Goal: Task Accomplishment & Management: Complete application form

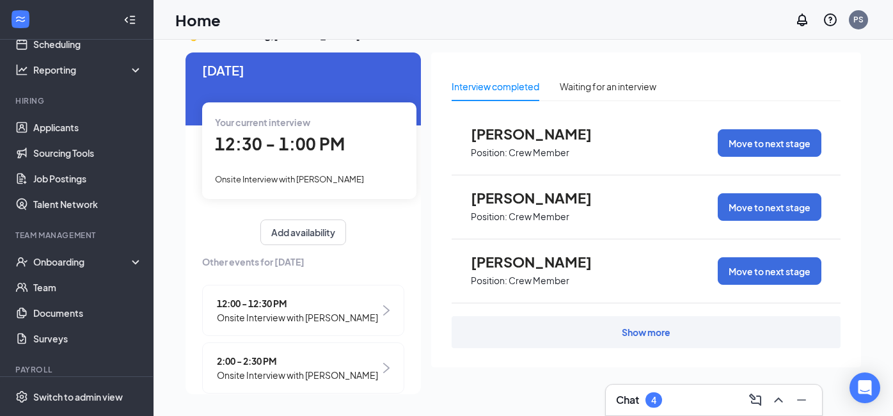
scroll to position [73, 0]
click at [55, 123] on link "Applicants" at bounding box center [87, 127] width 109 height 26
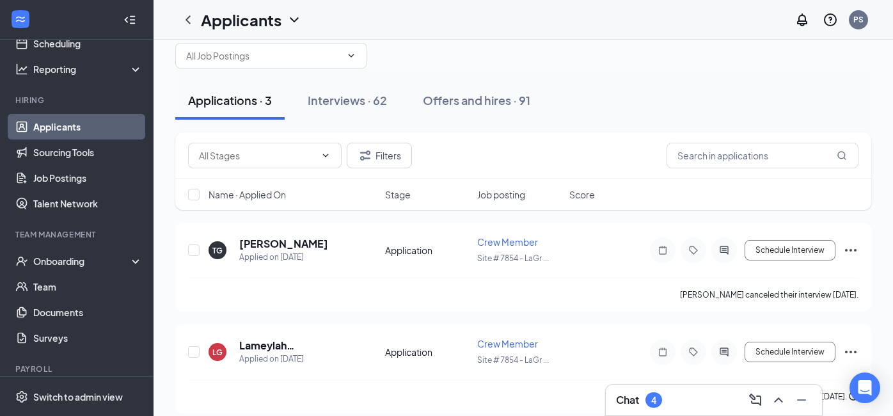
scroll to position [24, 0]
click at [345, 99] on div "Interviews · 62" at bounding box center [347, 101] width 79 height 16
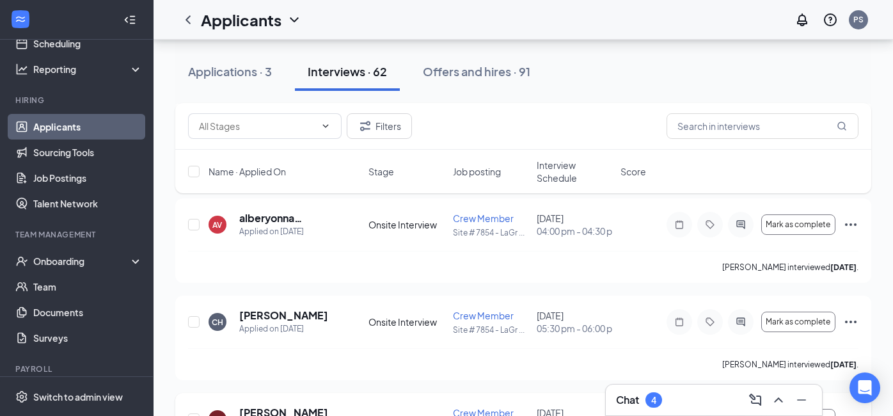
scroll to position [1413, 0]
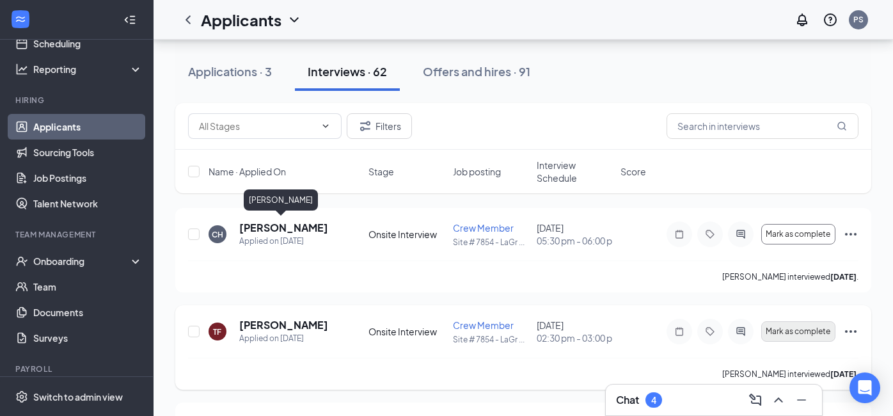
drag, startPoint x: 281, startPoint y: 225, endPoint x: 798, endPoint y: 330, distance: 527.5
click at [283, 225] on h5 "[PERSON_NAME]" at bounding box center [283, 228] width 89 height 14
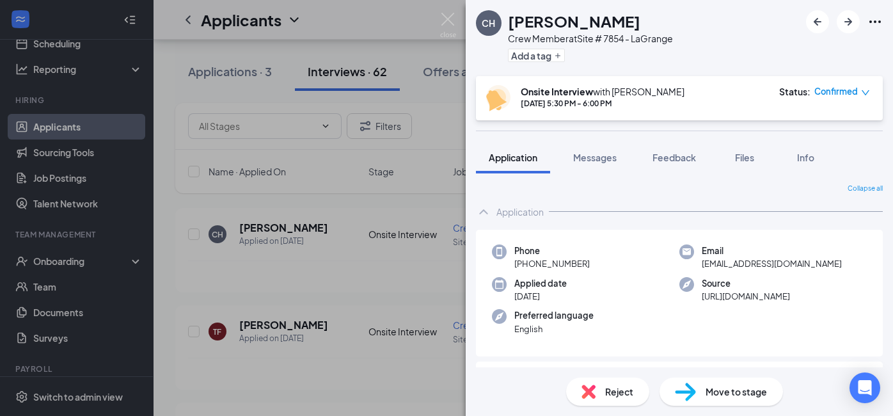
drag, startPoint x: 377, startPoint y: 18, endPoint x: 474, endPoint y: 12, distance: 97.4
click at [377, 22] on div "CH [PERSON_NAME] Crew Member at Site # 7854 - LaGrange Add a tag Onsite Intervi…" at bounding box center [446, 208] width 893 height 416
click at [446, 14] on div "Applicants PS" at bounding box center [523, 20] width 739 height 40
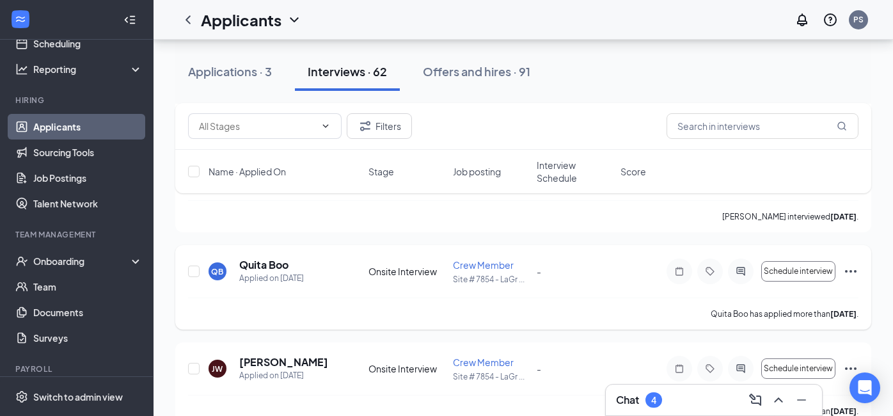
scroll to position [2064, 0]
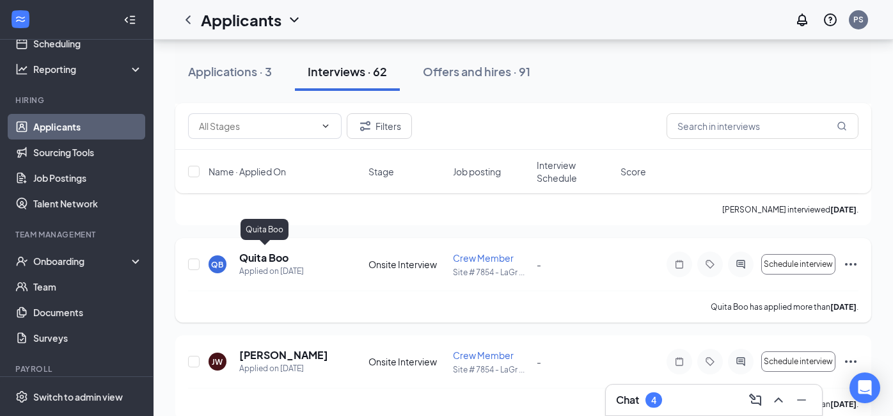
click at [283, 252] on h5 "Quita Boo" at bounding box center [263, 258] width 49 height 14
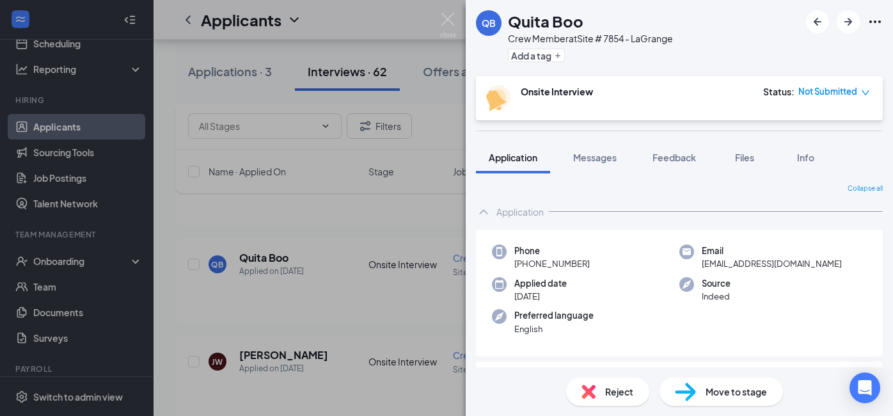
drag, startPoint x: 319, startPoint y: 202, endPoint x: 567, endPoint y: 328, distance: 278.4
click at [319, 200] on div "QB Quita Boo Crew Member at Site # 7854 - LaGrange Add a tag Onsite Interview S…" at bounding box center [446, 208] width 893 height 416
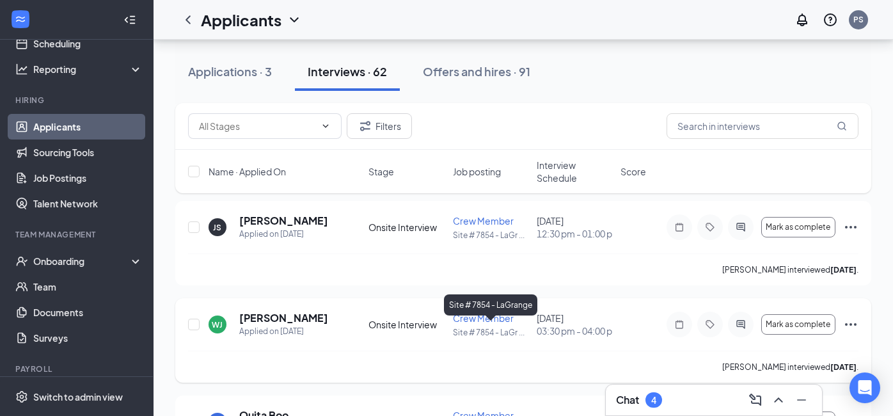
scroll to position [1872, 0]
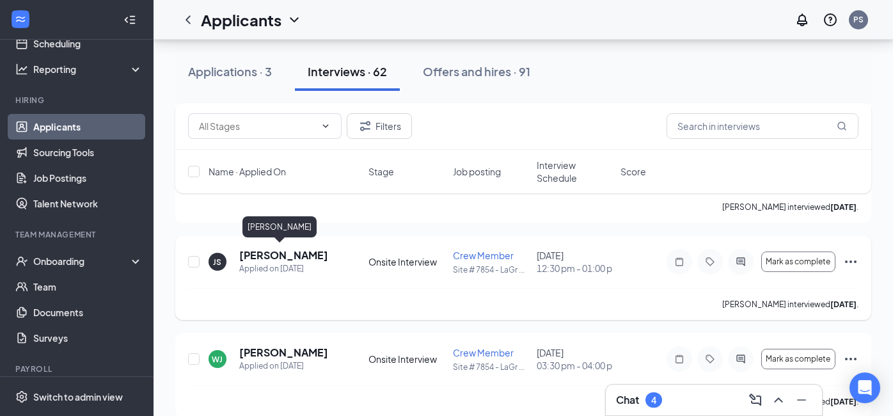
click at [283, 256] on h5 "[PERSON_NAME]" at bounding box center [283, 255] width 89 height 14
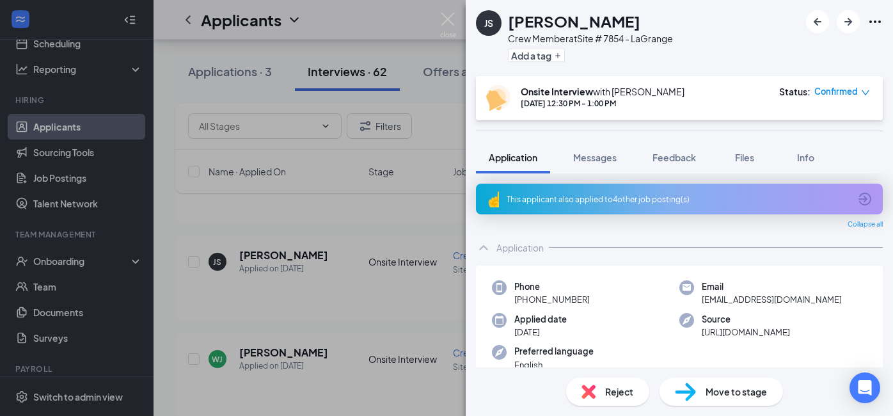
click at [745, 387] on span "Move to stage" at bounding box center [736, 391] width 61 height 14
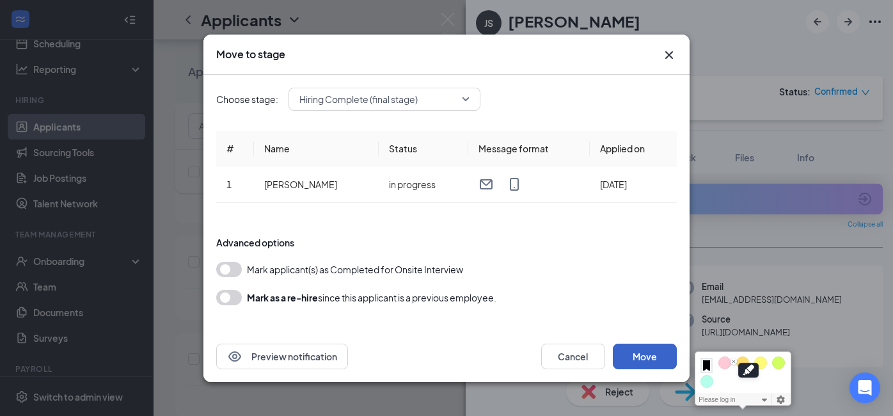
drag, startPoint x: 636, startPoint y: 349, endPoint x: 695, endPoint y: 375, distance: 64.4
click at [638, 348] on button "Move" at bounding box center [645, 357] width 64 height 26
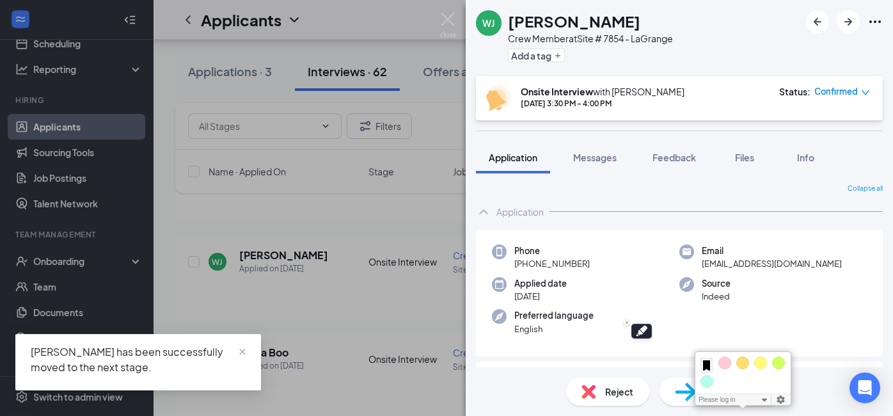
click at [367, 68] on div "[PERSON_NAME] [PERSON_NAME] Crew Member at Site # 7854 - LaGrange Add a tag Ons…" at bounding box center [446, 208] width 893 height 416
click at [435, 17] on div "Applicants PS" at bounding box center [523, 20] width 739 height 40
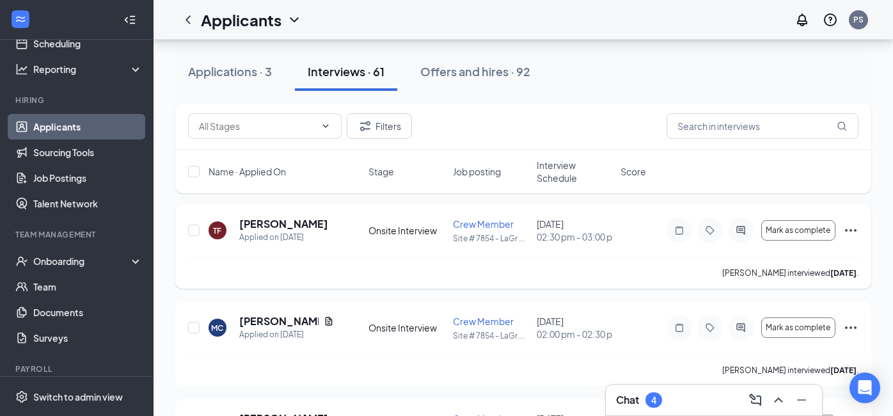
scroll to position [1505, 0]
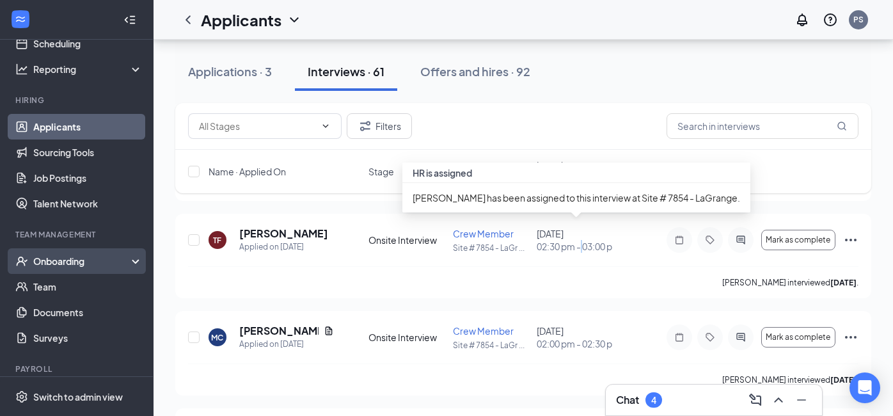
drag, startPoint x: 581, startPoint y: 246, endPoint x: 79, endPoint y: 262, distance: 502.4
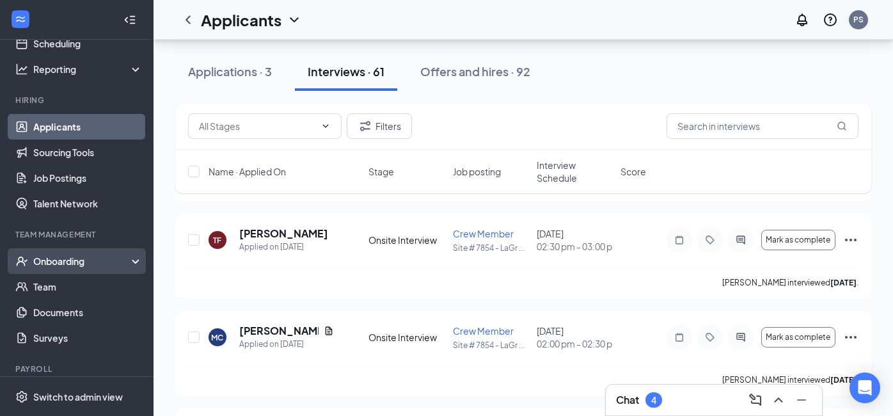
drag, startPoint x: 139, startPoint y: 260, endPoint x: 130, endPoint y: 267, distance: 11.9
click at [139, 260] on div "Onboarding" at bounding box center [77, 261] width 154 height 26
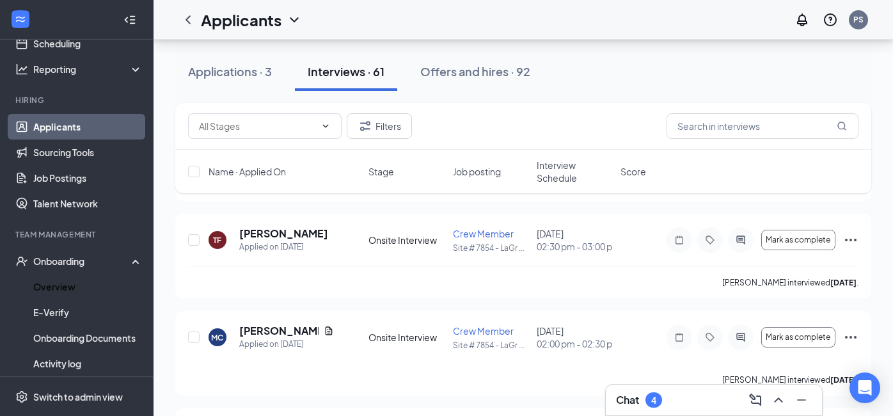
drag, startPoint x: 56, startPoint y: 281, endPoint x: 892, endPoint y: 338, distance: 838.0
click at [57, 281] on link "Overview" at bounding box center [87, 287] width 109 height 26
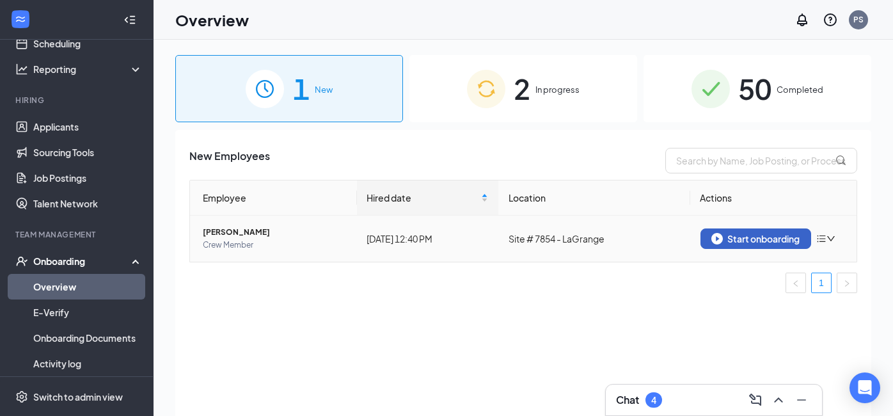
click at [761, 237] on div "Start onboarding" at bounding box center [755, 239] width 89 height 12
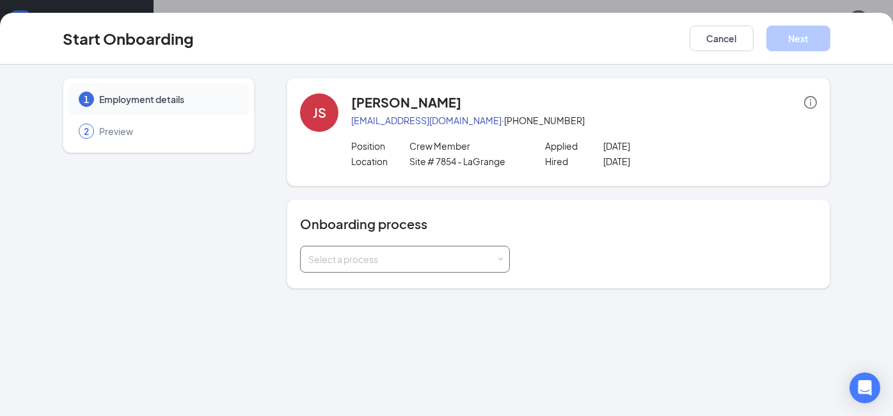
drag, startPoint x: 450, startPoint y: 261, endPoint x: 453, endPoint y: 269, distance: 8.1
click at [451, 264] on div "Select a process" at bounding box center [401, 259] width 187 height 13
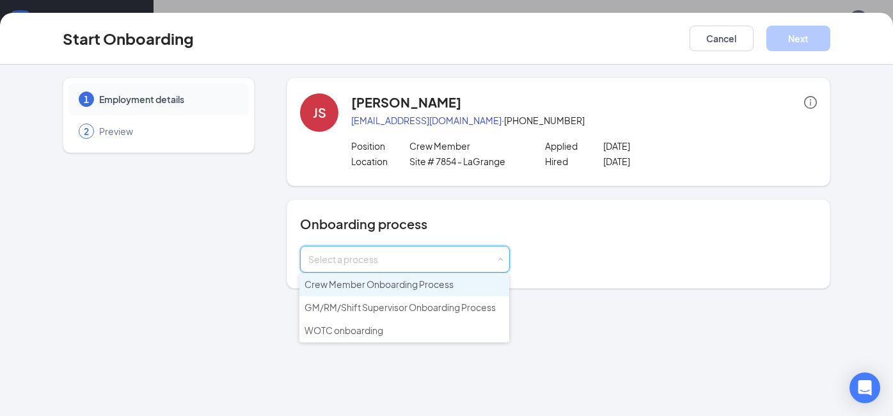
click at [395, 286] on span "Crew Member Onboarding Process" at bounding box center [378, 284] width 149 height 12
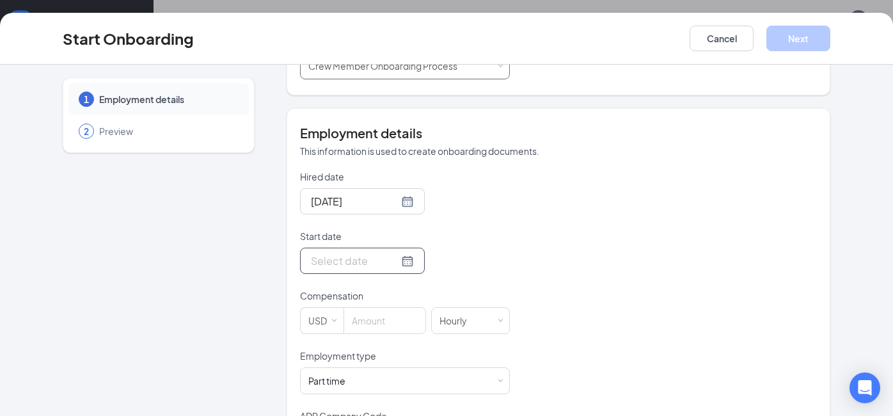
scroll to position [194, 0]
click at [406, 257] on div at bounding box center [362, 260] width 103 height 16
type input "[DATE]"
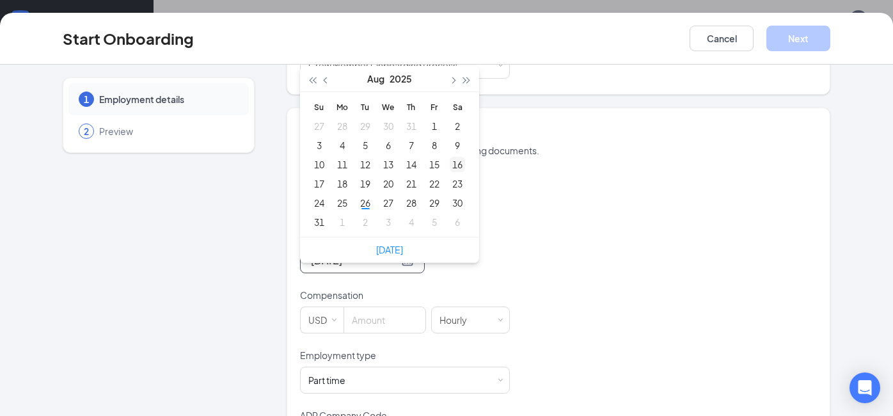
type input "[DATE]"
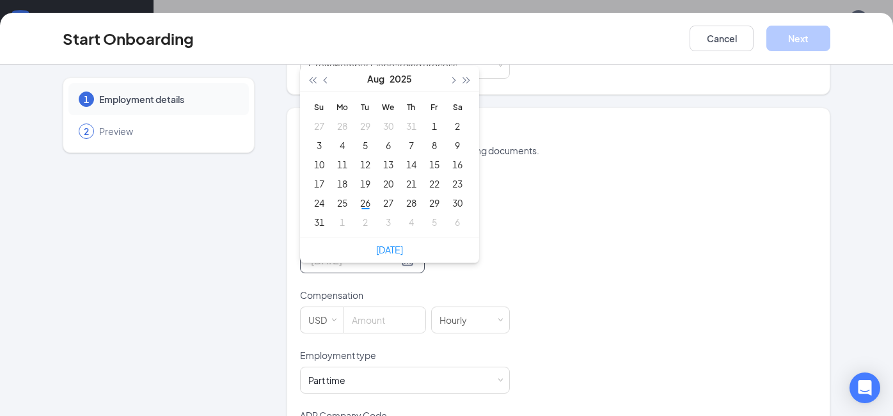
type input "[DATE]"
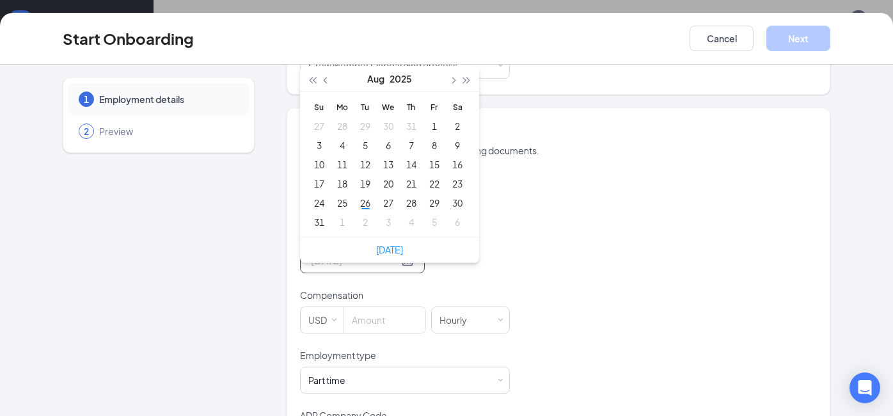
type input "[DATE]"
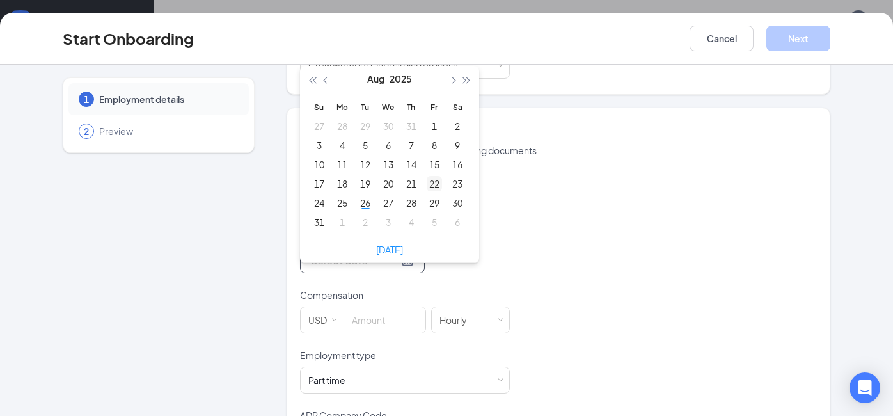
type input "[DATE]"
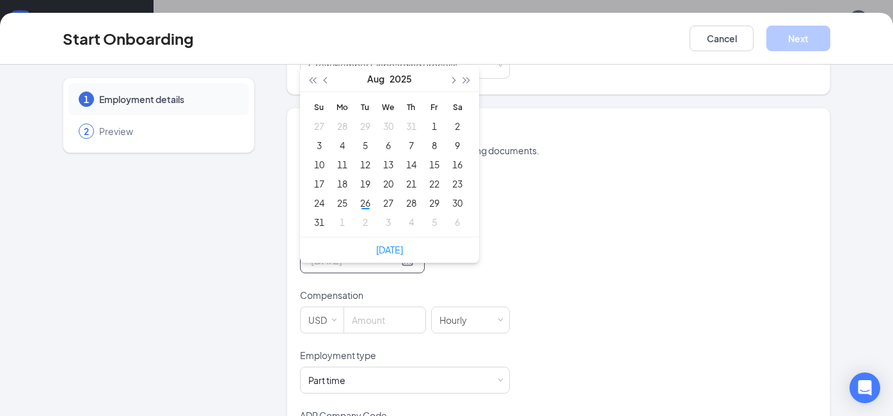
type input "[DATE]"
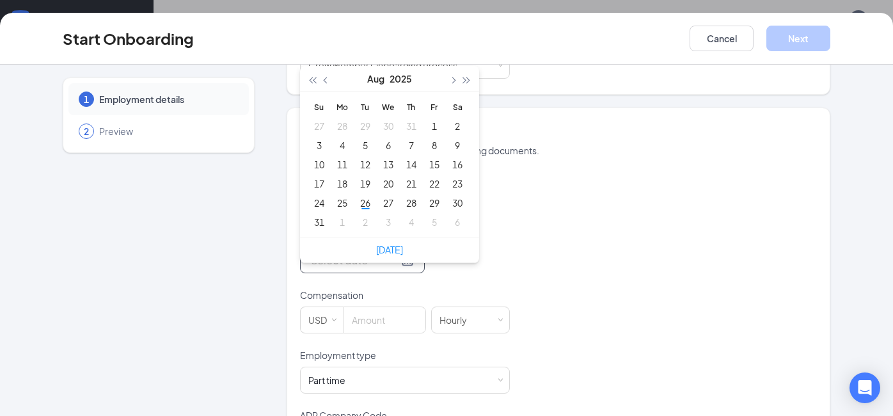
type input "[DATE]"
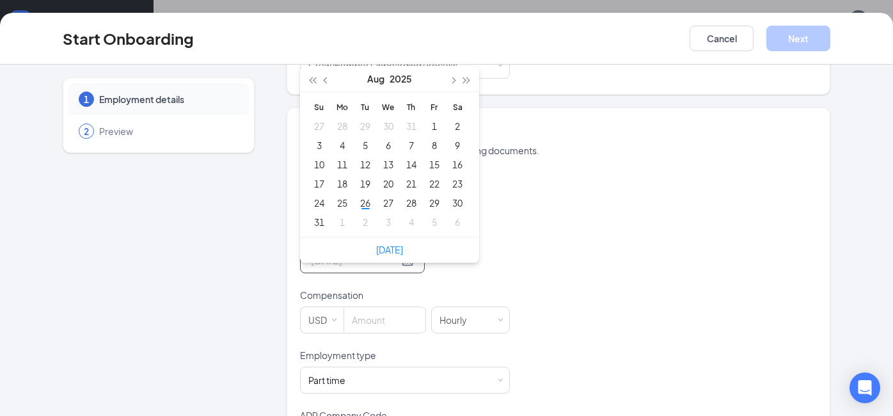
type input "[DATE]"
drag, startPoint x: 340, startPoint y: 221, endPoint x: 345, endPoint y: 226, distance: 7.3
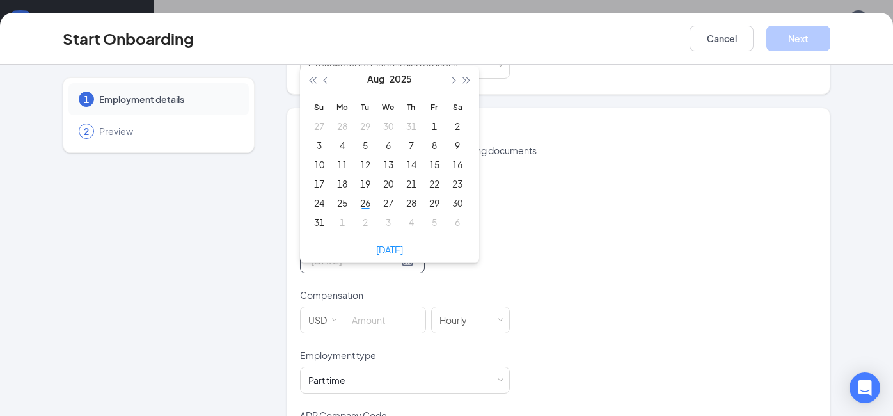
click at [341, 221] on div "1" at bounding box center [342, 221] width 15 height 15
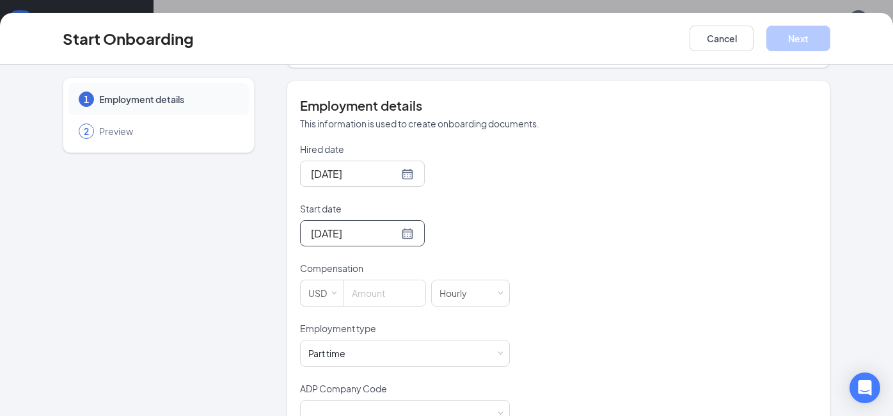
scroll to position [221, 0]
click at [397, 293] on input at bounding box center [384, 293] width 81 height 26
type input "1"
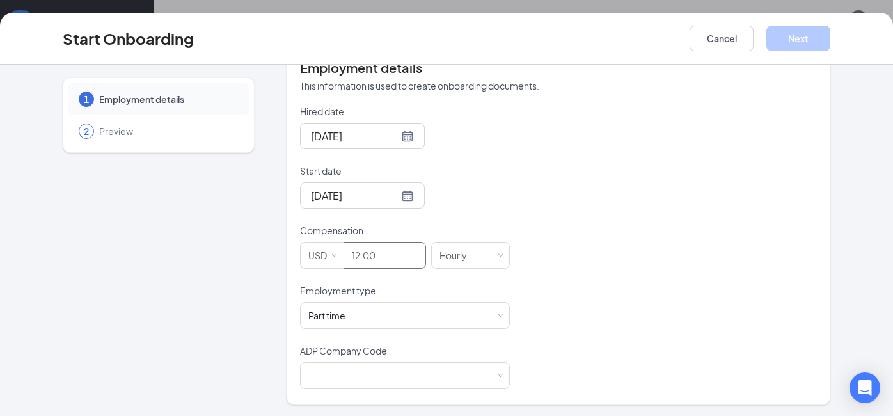
scroll to position [58, 0]
type input "12"
click at [493, 374] on div at bounding box center [404, 376] width 193 height 26
click at [421, 396] on li "B6X - Wenmarr Management Company LLC" at bounding box center [404, 400] width 210 height 21
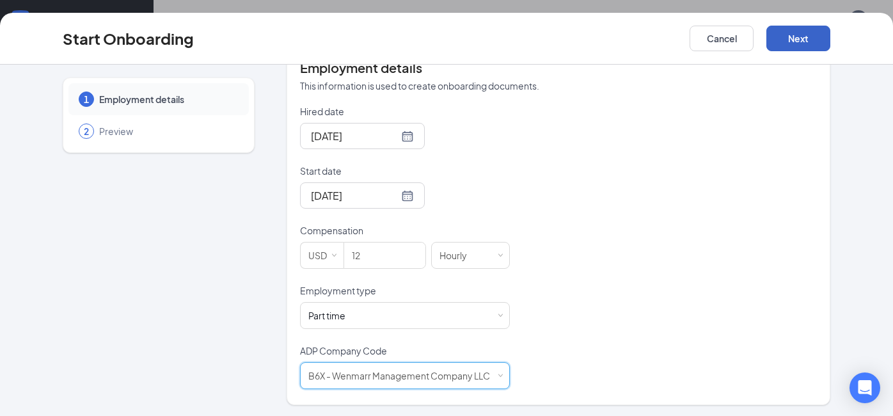
drag, startPoint x: 805, startPoint y: 40, endPoint x: 807, endPoint y: 49, distance: 9.7
click at [805, 40] on button "Next" at bounding box center [798, 39] width 64 height 26
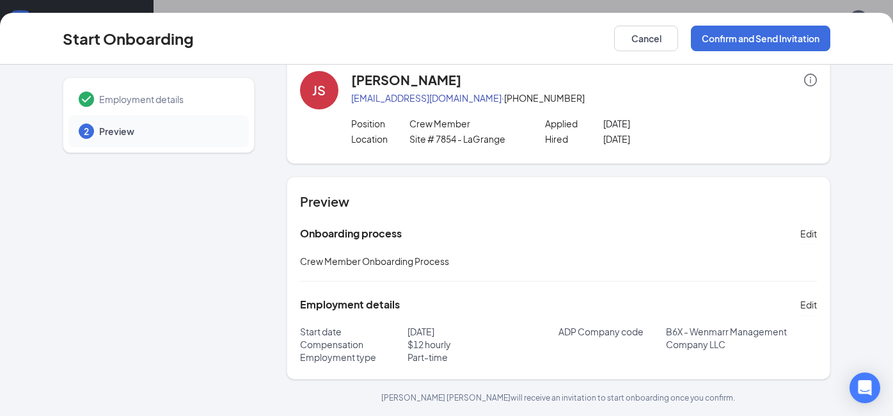
scroll to position [21, 0]
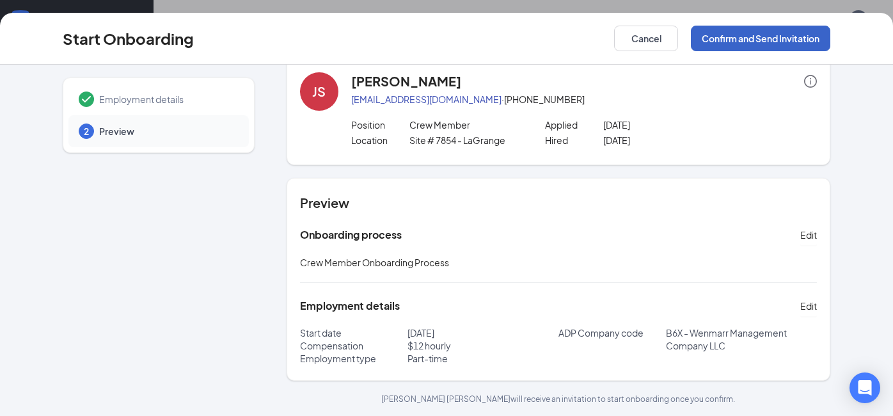
click at [763, 49] on button "Confirm and Send Invitation" at bounding box center [760, 39] width 139 height 26
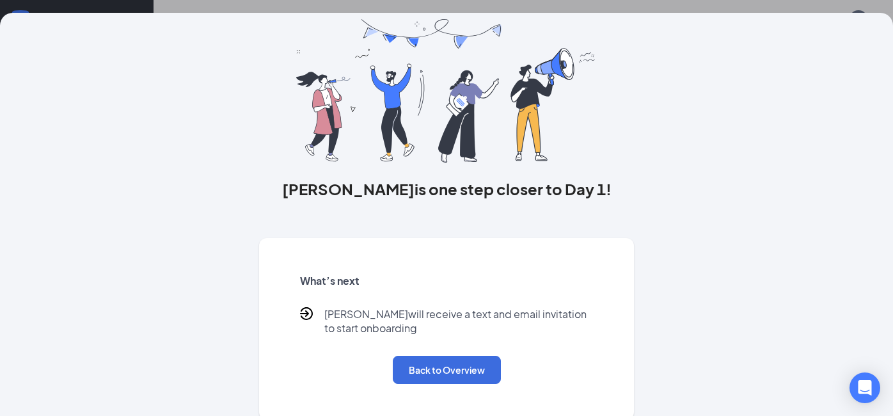
scroll to position [49, 0]
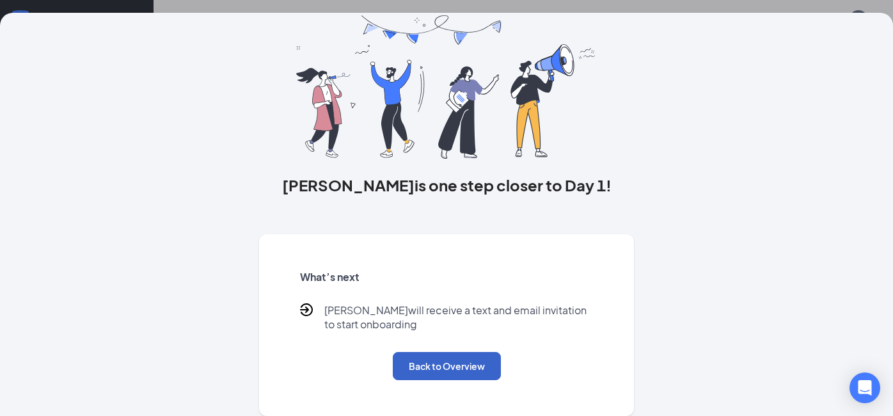
drag, startPoint x: 459, startPoint y: 370, endPoint x: 526, endPoint y: 409, distance: 78.6
click at [461, 367] on button "Back to Overview" at bounding box center [447, 366] width 108 height 28
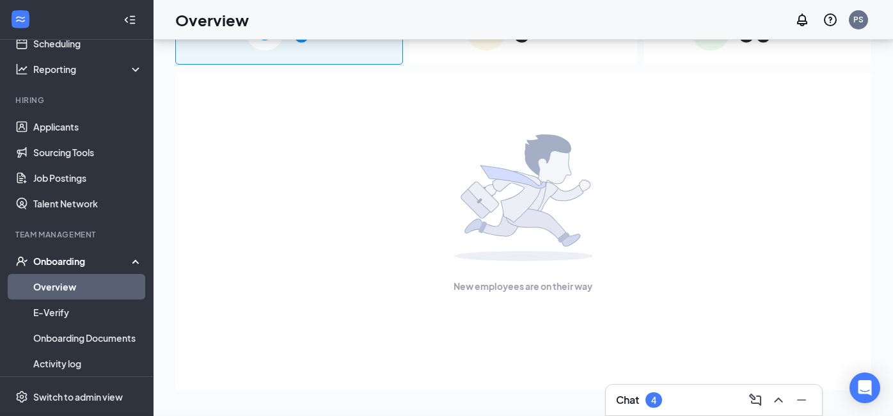
scroll to position [0, 0]
click at [52, 289] on link "Overview" at bounding box center [87, 287] width 109 height 26
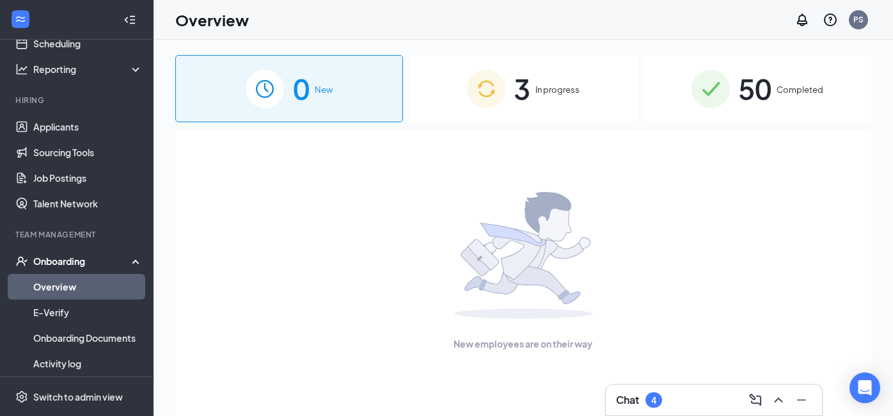
click at [583, 83] on div "3 In progress" at bounding box center [523, 88] width 228 height 67
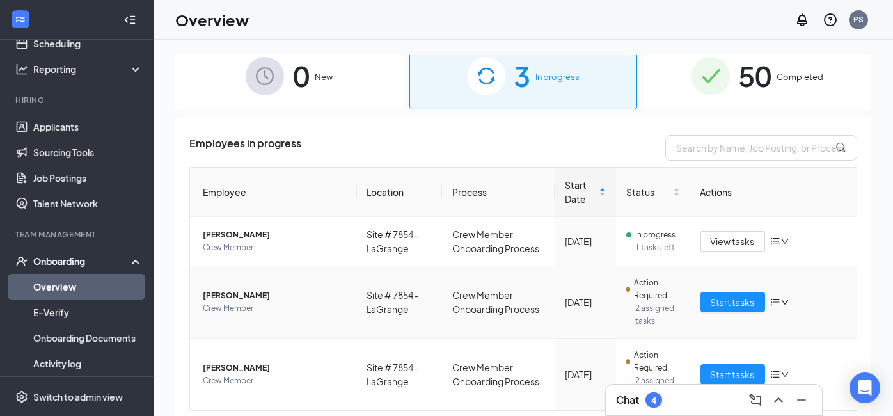
scroll to position [51, 0]
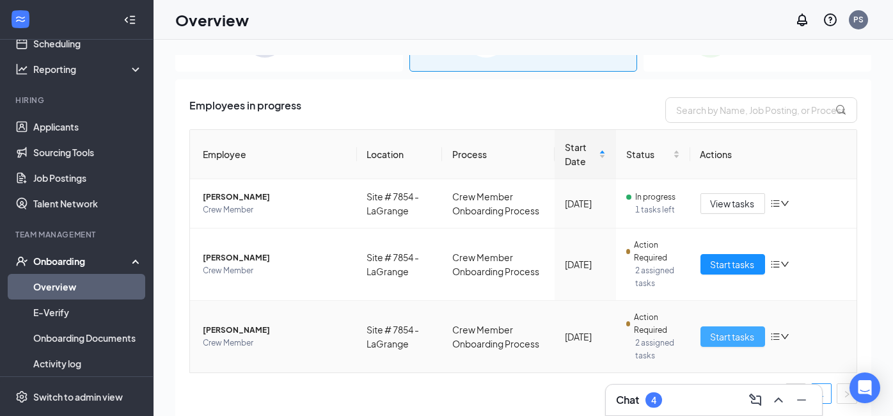
click at [735, 338] on span "Start tasks" at bounding box center [733, 336] width 44 height 14
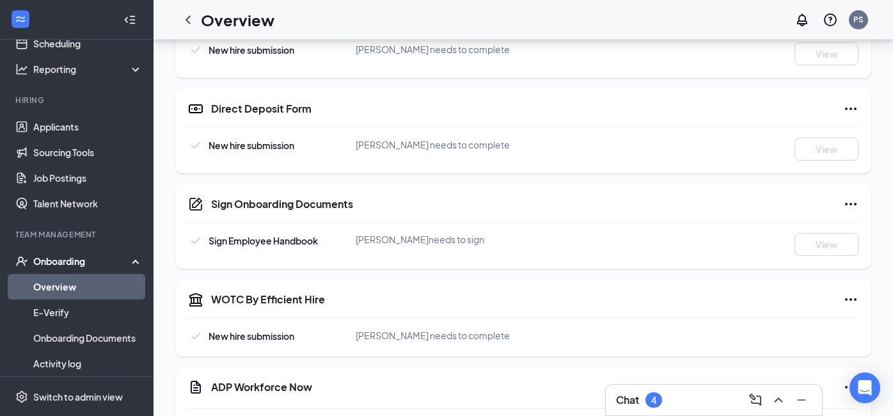
scroll to position [627, 0]
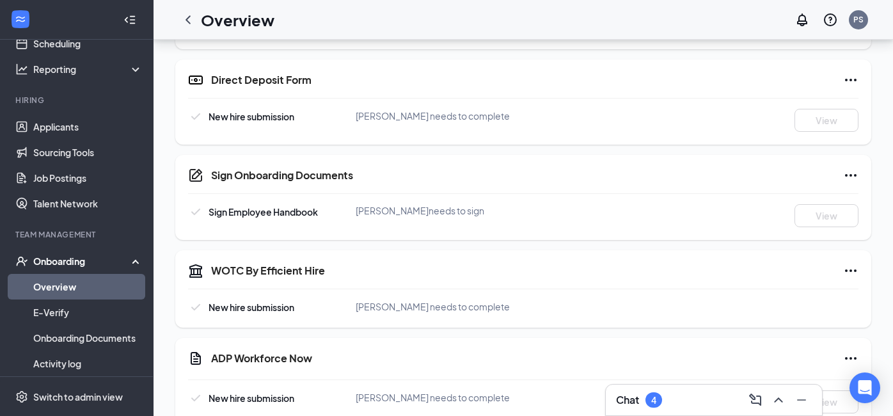
drag, startPoint x: 712, startPoint y: 244, endPoint x: 636, endPoint y: 166, distance: 108.6
click at [641, 166] on div "Basic Information New hire submission [PERSON_NAME] needs to complete View W-4 …" at bounding box center [523, 47] width 696 height 896
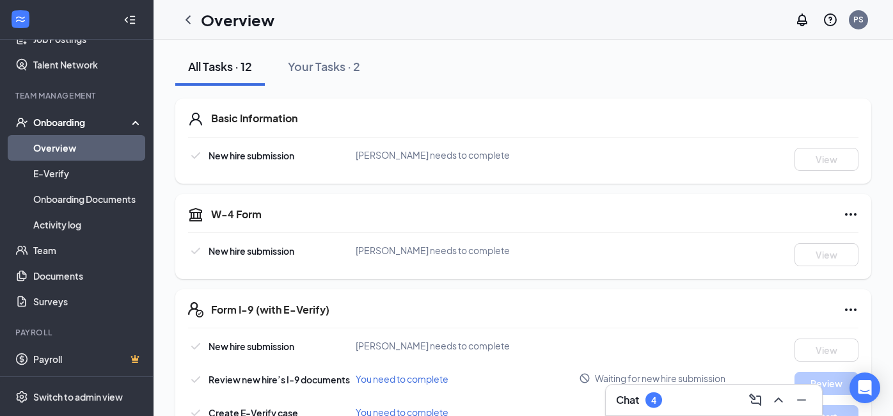
scroll to position [0, 0]
